Goal: Task Accomplishment & Management: Use online tool/utility

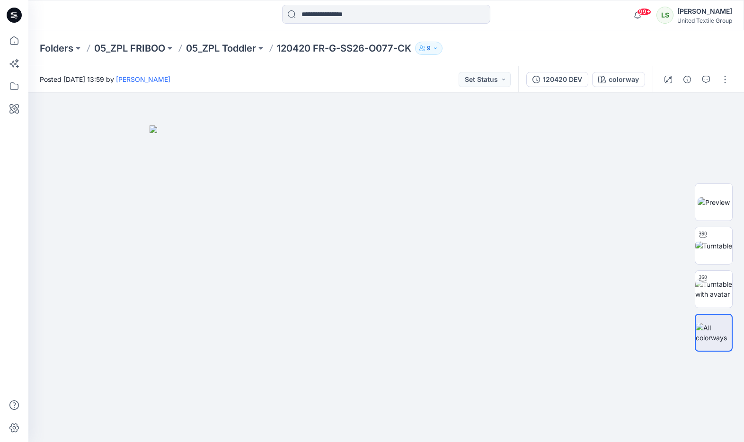
click at [385, 79] on div "Posted [DATE] 13:59 by [PERSON_NAME] Set Status" at bounding box center [273, 79] width 490 height 26
click at [13, 17] on icon at bounding box center [13, 17] width 4 height 0
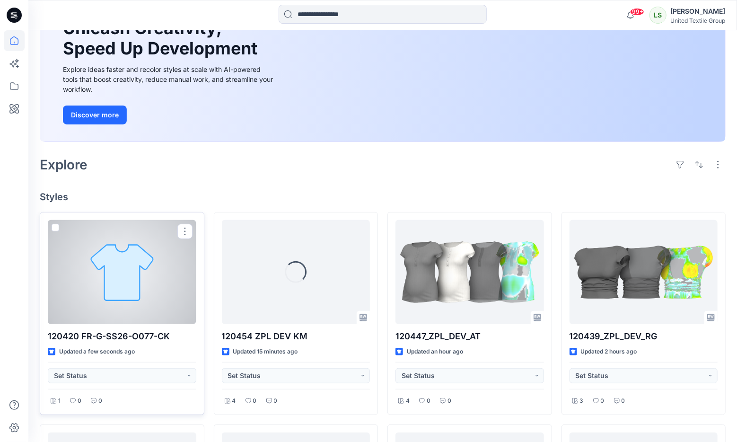
scroll to position [151, 0]
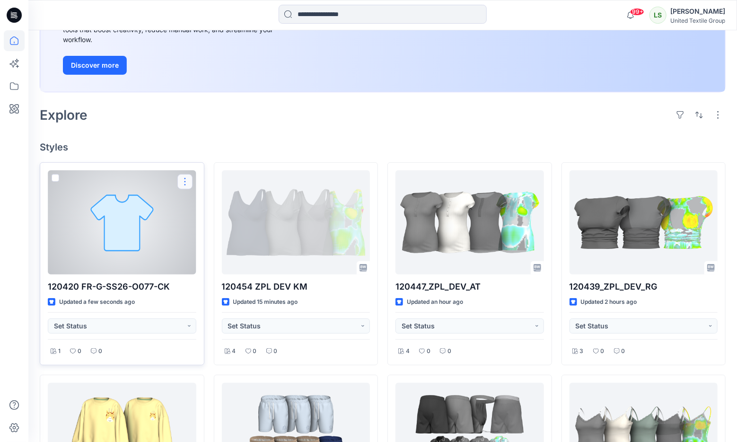
click at [188, 178] on button "button" at bounding box center [184, 181] width 15 height 15
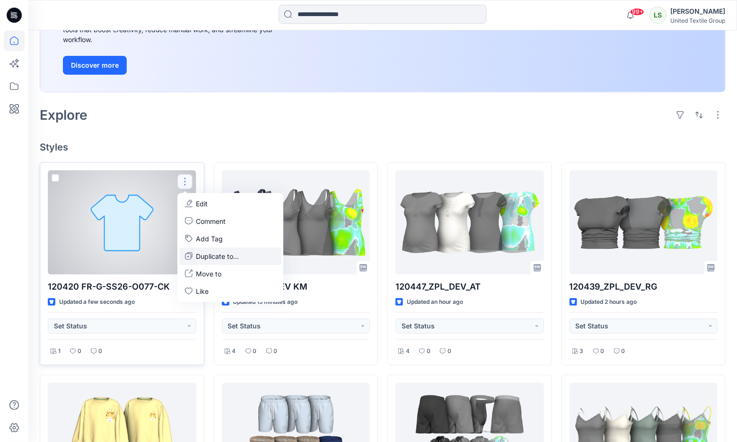
click at [214, 258] on p "Duplicate to..." at bounding box center [217, 256] width 43 height 10
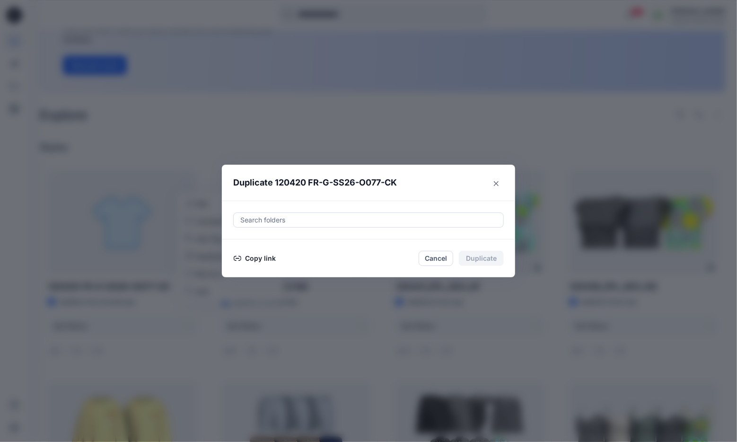
click at [258, 257] on button "Copy link" at bounding box center [254, 258] width 43 height 11
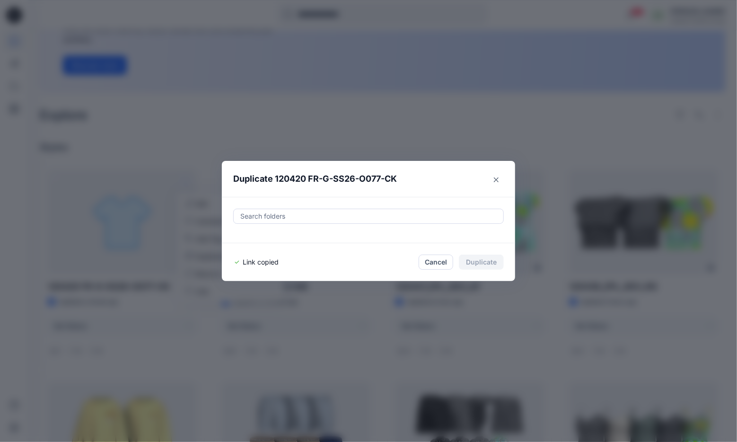
click at [596, 112] on div "Duplicate 120420 FR-G-SS26-O077-CK Search folders Link copied Cancel Duplicate" at bounding box center [368, 221] width 737 height 442
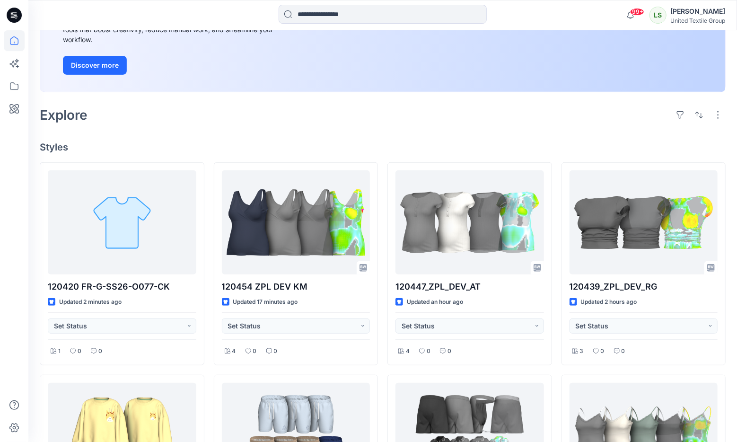
click at [569, 124] on div "Explore" at bounding box center [383, 115] width 686 height 23
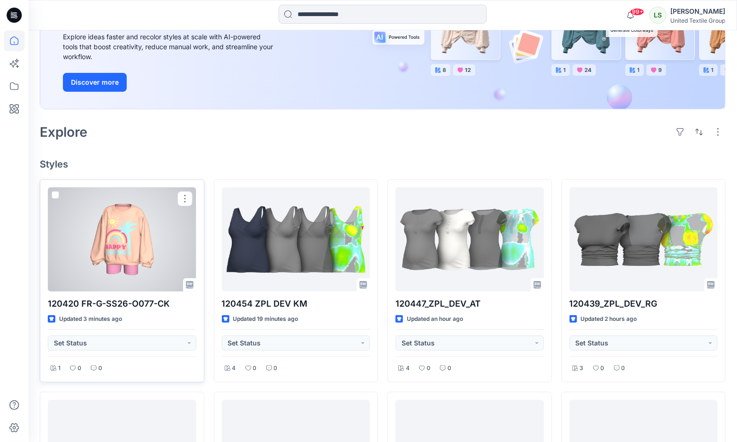
scroll to position [151, 0]
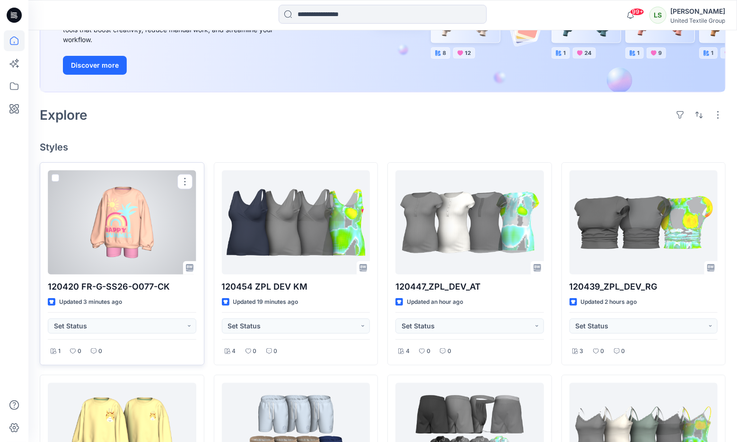
click at [130, 243] on div at bounding box center [122, 222] width 149 height 104
